Goal: Task Accomplishment & Management: Manage account settings

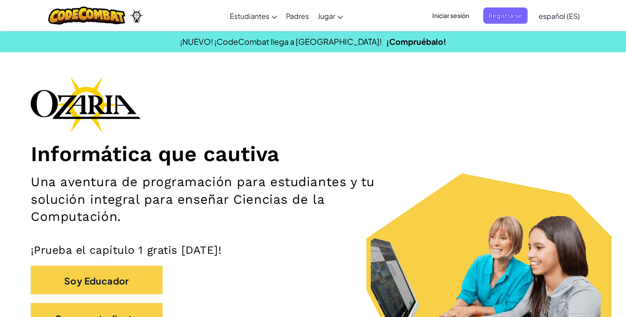
click at [454, 28] on div "Cambiar modo de navegación Estudiantes Crear Cuenta Gratis. Soluciones para esc…" at bounding box center [313, 15] width 630 height 31
click at [458, 18] on font "Iniciar sesión" at bounding box center [450, 15] width 37 height 8
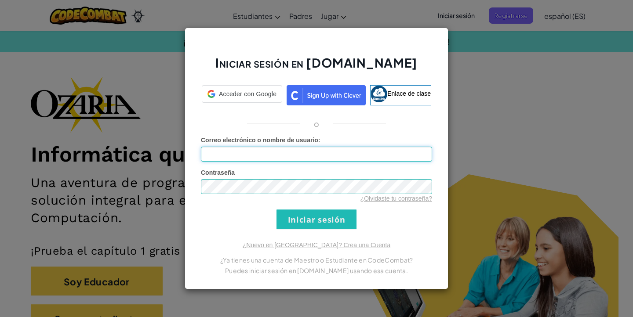
click at [267, 154] on div "Correo electrónico o nombre de usuario :" at bounding box center [316, 149] width 231 height 26
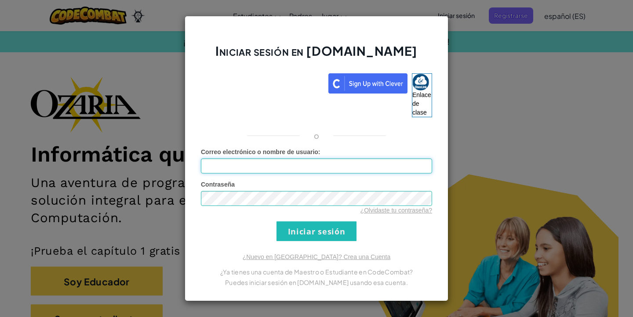
type input "[EMAIL_ADDRESS][DOMAIN_NAME]"
click at [306, 187] on div "Contraseña ¿Olvidaste tu contraseña?" at bounding box center [316, 197] width 231 height 35
click at [340, 235] on input "Iniciar sesión" at bounding box center [316, 231] width 80 height 20
